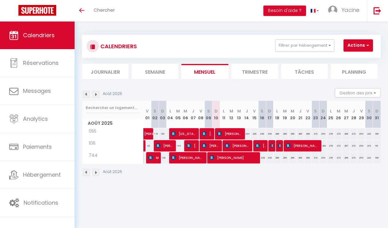
select select
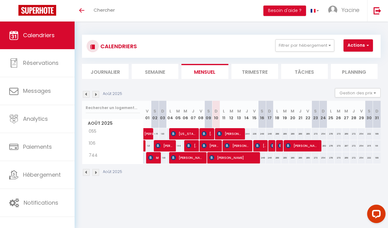
click at [221, 133] on img at bounding box center [219, 133] width 5 height 5
select select "OK"
select select "KO"
select select "0"
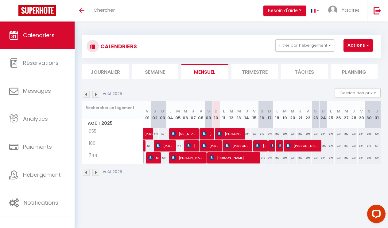
select select "1"
select select
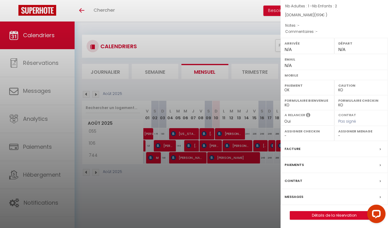
scroll to position [51, 0]
click at [302, 162] on label "Paiements" at bounding box center [293, 165] width 19 height 6
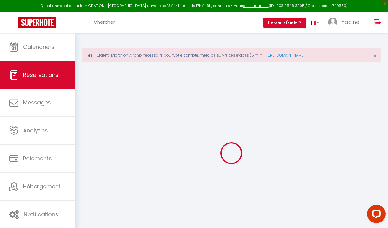
select select
checkbox input "false"
select select
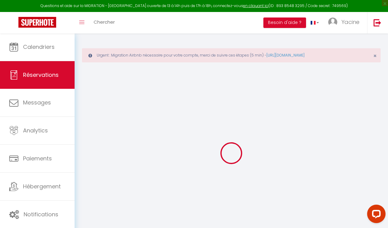
select select
checkbox input "false"
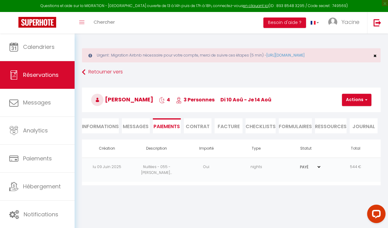
click at [374, 55] on span "×" at bounding box center [374, 56] width 3 height 8
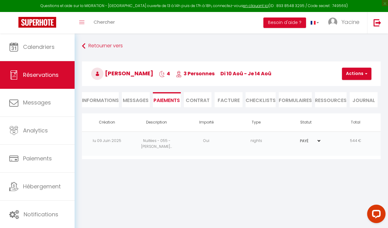
click at [358, 76] on button "Actions" at bounding box center [356, 73] width 29 height 12
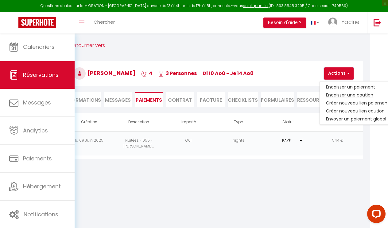
scroll to position [2, 19]
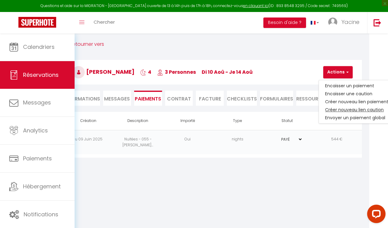
click at [363, 109] on link "Créer nouveau lien caution" at bounding box center [356, 109] width 75 height 8
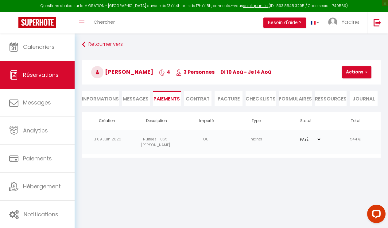
select select "nights"
select select "9964"
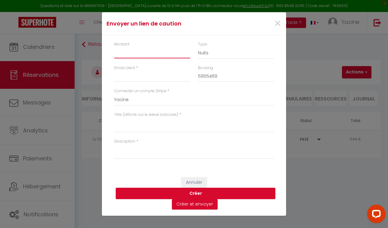
click at [158, 55] on input "Montant" at bounding box center [152, 52] width 76 height 11
type input "500"
paste input "[EMAIL_ADDRESS][DOMAIN_NAME]"
type input "[EMAIL_ADDRESS][DOMAIN_NAME]"
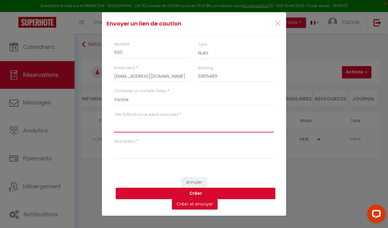
click at [143, 128] on textarea "Titre (affiché sur le relevé bancaire)" at bounding box center [193, 124] width 159 height 15
type textarea "Caution"
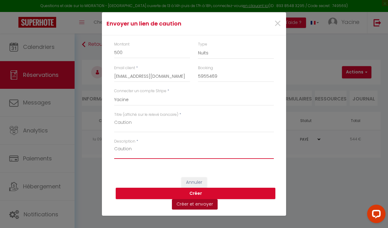
type textarea "Caution"
click at [193, 204] on button "Créer et envoyer" at bounding box center [195, 204] width 46 height 10
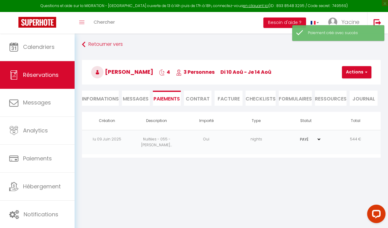
type input "[EMAIL_ADDRESS][DOMAIN_NAME]"
type input "Deposit request"
type textarea "Hi, We invite you to click on the link below to make the deposit: Title : Cauti…"
select select "0"
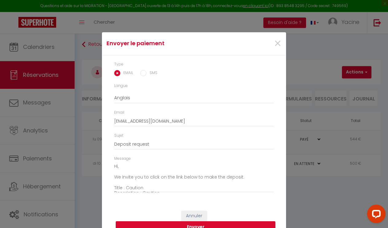
scroll to position [0, 0]
drag, startPoint x: 167, startPoint y: 39, endPoint x: 203, endPoint y: 84, distance: 57.8
click at [203, 84] on form "Envoyer le paiement × Type EMAIL SMS Langue Anglais Français Espagnol Portugais…" at bounding box center [194, 135] width 184 height 206
click at [201, 111] on div "Email [EMAIL_ADDRESS][DOMAIN_NAME]" at bounding box center [193, 117] width 159 height 17
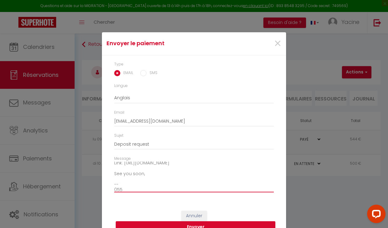
click at [147, 187] on textarea "Hi, We invite you to click on the link below to make the deposit: Title : Cauti…" at bounding box center [193, 176] width 159 height 31
type textarea "Hi, We invite you to click on the link below to make the deposit: Title : Cauti…"
click at [167, 222] on button "Envoyer" at bounding box center [195, 227] width 159 height 12
